Goal: Information Seeking & Learning: Learn about a topic

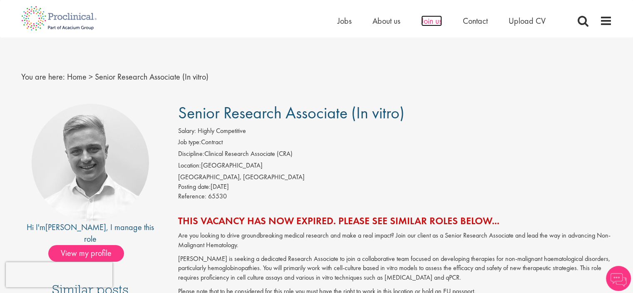
click at [427, 20] on span "Join us" at bounding box center [431, 20] width 21 height 11
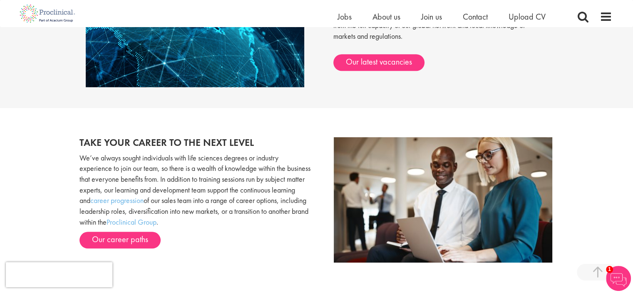
scroll to position [772, 0]
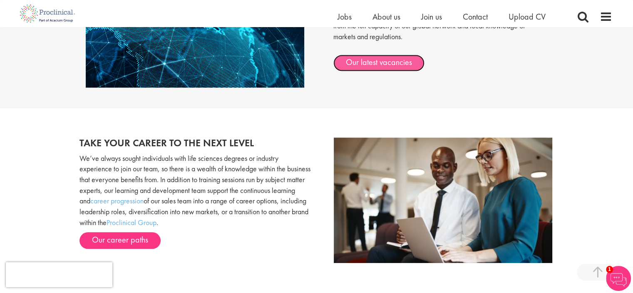
click at [401, 65] on link "Our latest vacancies" at bounding box center [378, 63] width 91 height 17
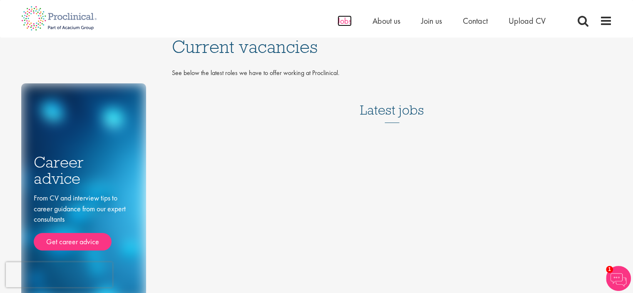
click at [340, 24] on span "Jobs" at bounding box center [345, 20] width 14 height 11
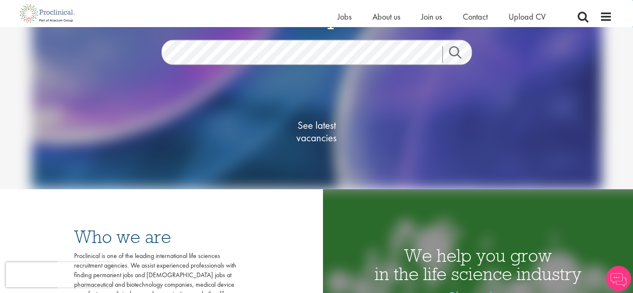
scroll to position [89, 0]
click at [311, 132] on span "See latest vacancies" at bounding box center [316, 130] width 83 height 25
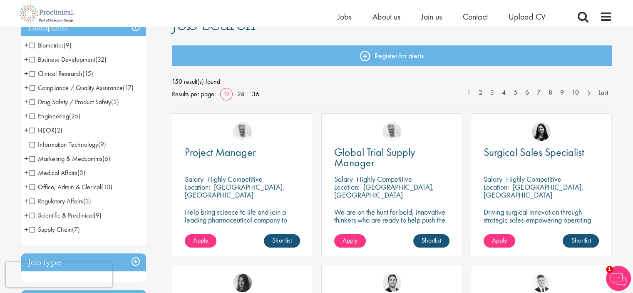
scroll to position [67, 0]
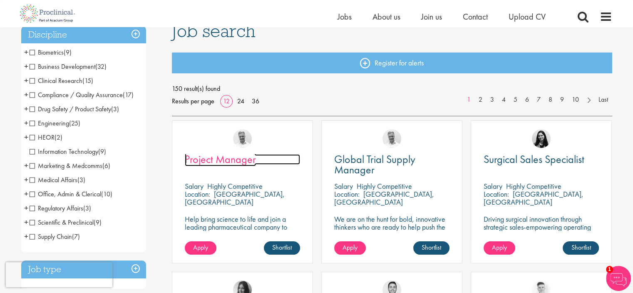
click at [240, 160] on span "Project Manager" at bounding box center [220, 159] width 71 height 14
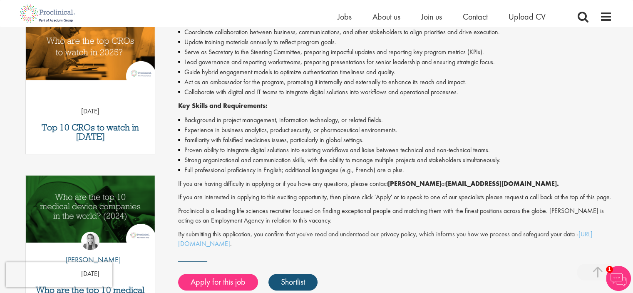
scroll to position [290, 0]
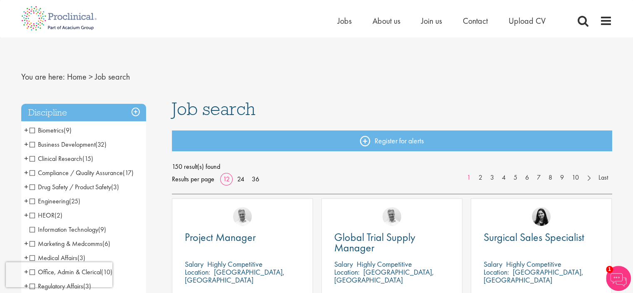
click at [35, 162] on span "Clinical Research" at bounding box center [56, 158] width 53 height 9
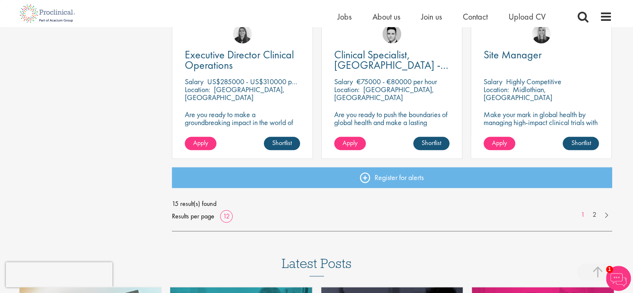
scroll to position [629, 0]
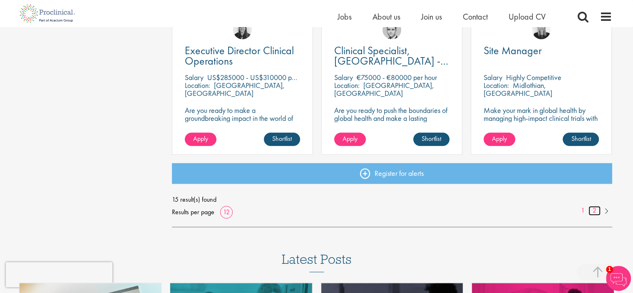
click at [594, 213] on link "2" at bounding box center [595, 211] width 12 height 10
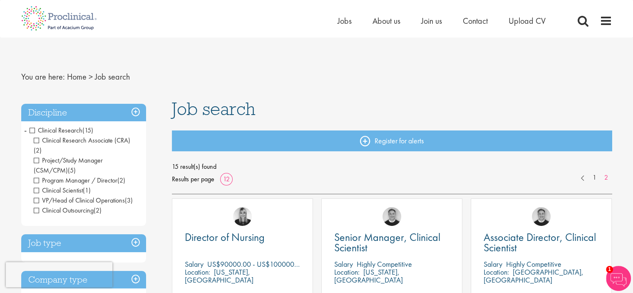
click at [31, 131] on span "Clinical Research" at bounding box center [56, 130] width 53 height 9
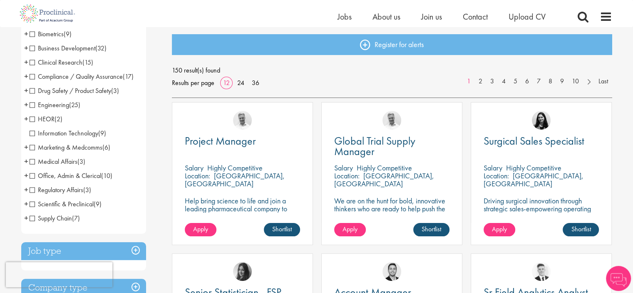
scroll to position [86, 0]
click at [33, 189] on span "Regulatory Affairs" at bounding box center [57, 189] width 54 height 9
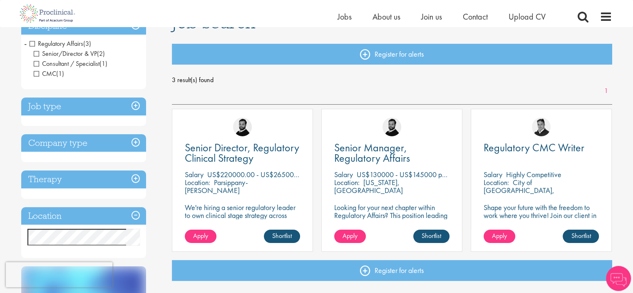
scroll to position [77, 0]
